Goal: Transaction & Acquisition: Purchase product/service

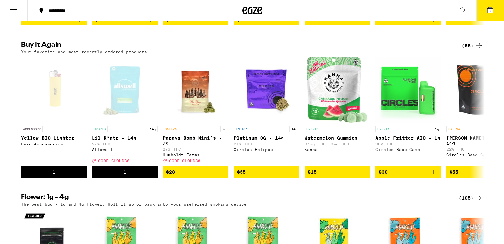
scroll to position [499, 0]
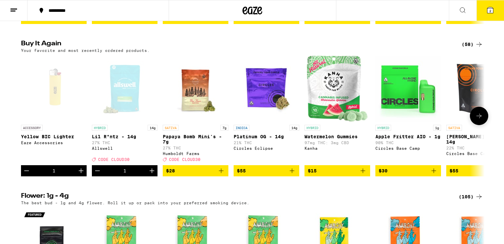
click at [28, 175] on icon "Decrement" at bounding box center [27, 171] width 8 height 8
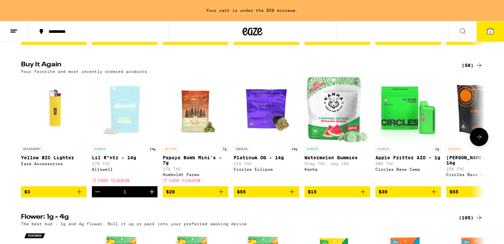
scroll to position [520, 0]
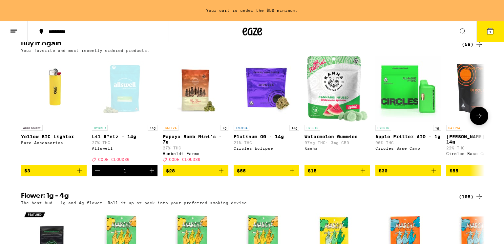
click at [97, 176] on button "Decrement" at bounding box center [97, 170] width 11 height 11
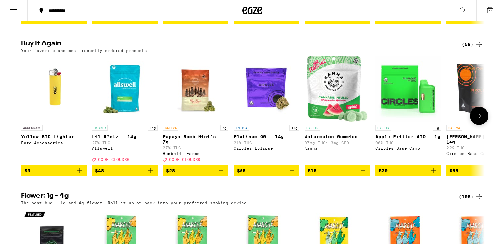
click at [118, 111] on img "Open page for Lil R*ntz - 14g from Allswell" at bounding box center [125, 89] width 66 height 66
